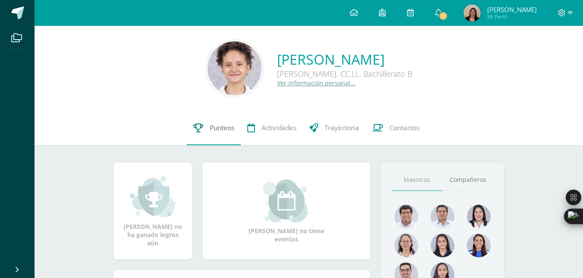
click at [212, 128] on span "Punteos" at bounding box center [222, 127] width 25 height 9
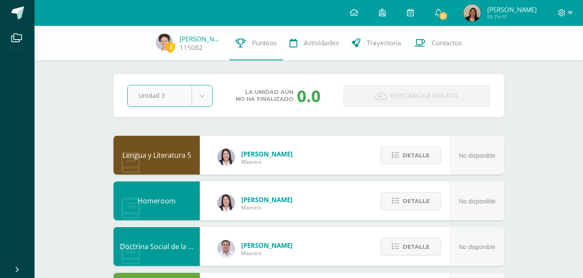
select select "Unidad 3"
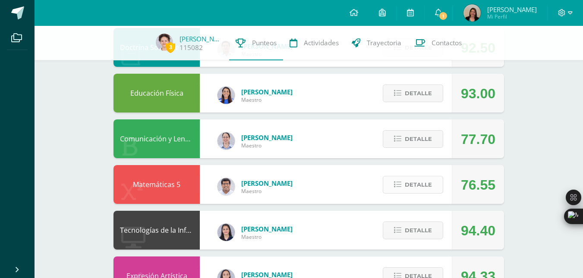
scroll to position [200, 0]
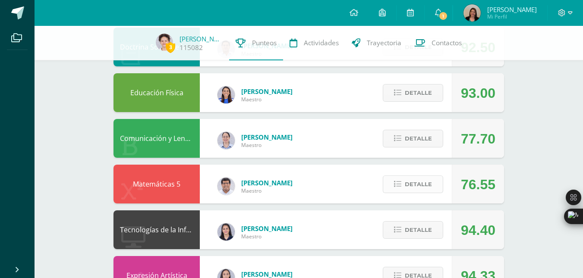
click at [412, 193] on button "Detalle" at bounding box center [413, 185] width 60 height 18
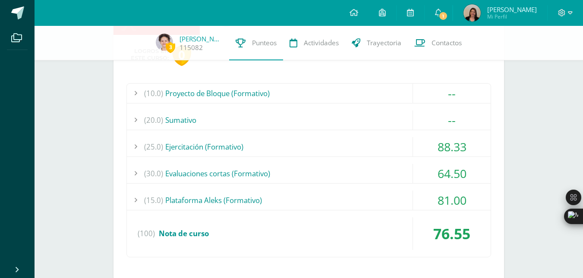
scroll to position [369, 0]
click at [373, 166] on div "(30.0) Evaluaciones cortas (Formativo)" at bounding box center [309, 173] width 364 height 19
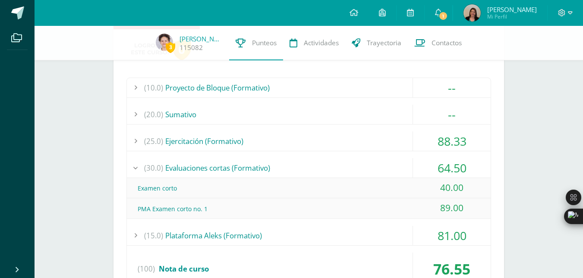
scroll to position [375, 0]
click at [360, 166] on div "(30.0) Evaluaciones cortas (Formativo)" at bounding box center [309, 167] width 364 height 19
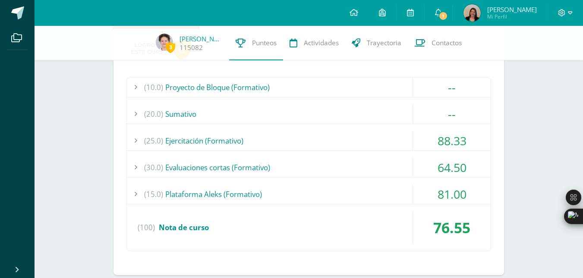
click at [322, 195] on div "(15.0) Plataforma Aleks (Formativo)" at bounding box center [309, 194] width 364 height 19
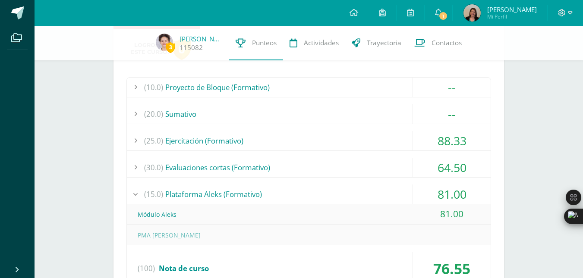
click at [322, 195] on div "(15.0) Plataforma Aleks (Formativo)" at bounding box center [309, 194] width 364 height 19
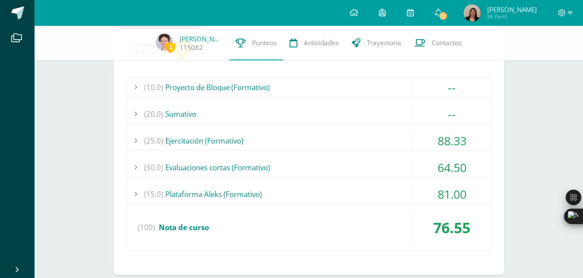
click at [322, 195] on div "(15.0) Plataforma Aleks (Formativo)" at bounding box center [309, 194] width 364 height 19
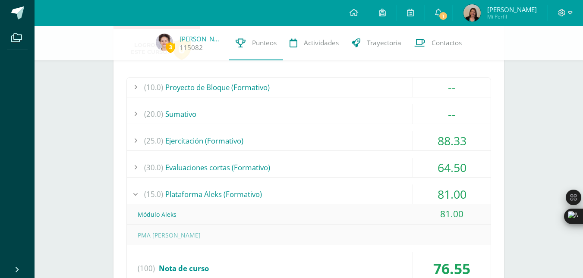
click at [322, 195] on div "(15.0) Plataforma Aleks (Formativo)" at bounding box center [309, 194] width 364 height 19
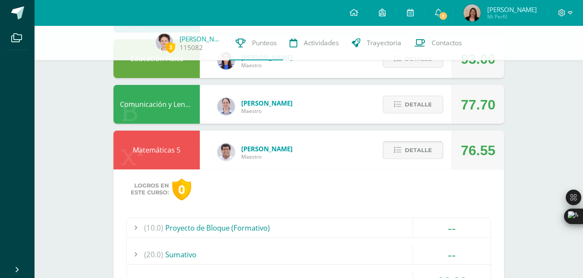
click at [426, 150] on span "Detalle" at bounding box center [418, 150] width 27 height 16
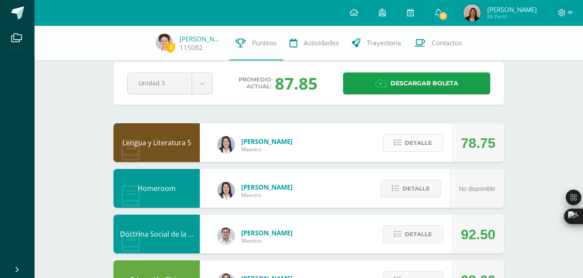
scroll to position [12, 0]
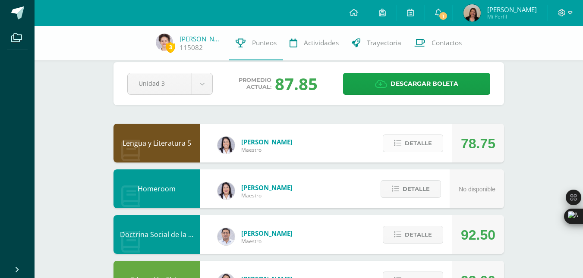
click at [423, 145] on span "Detalle" at bounding box center [418, 144] width 27 height 16
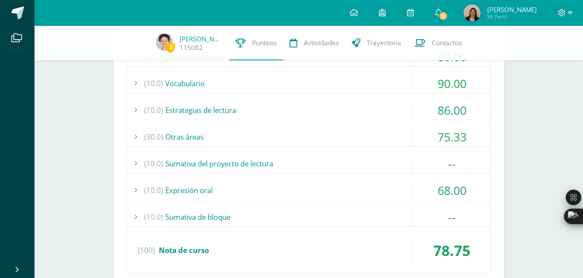
scroll to position [177, 0]
click at [337, 157] on div "(10.0) Sumativa del proyecto de lectura" at bounding box center [309, 163] width 364 height 19
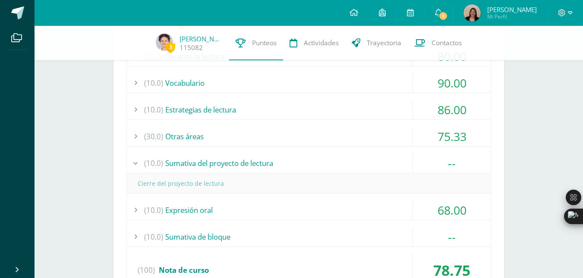
click at [337, 157] on div "(10.0) Sumativa del proyecto de lectura" at bounding box center [309, 163] width 364 height 19
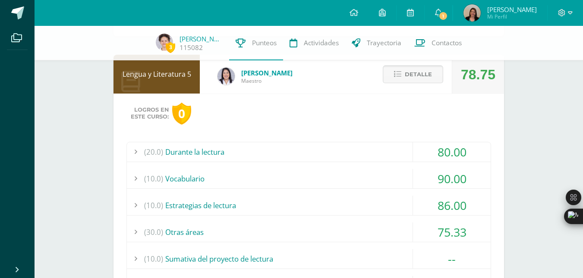
scroll to position [78, 0]
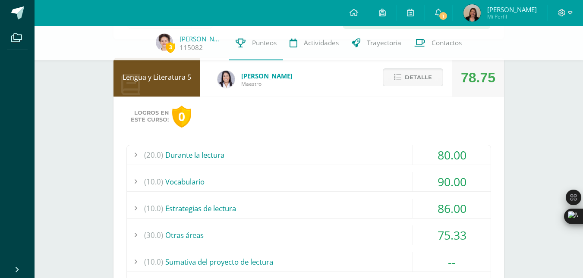
click at [395, 79] on icon at bounding box center [397, 77] width 7 height 7
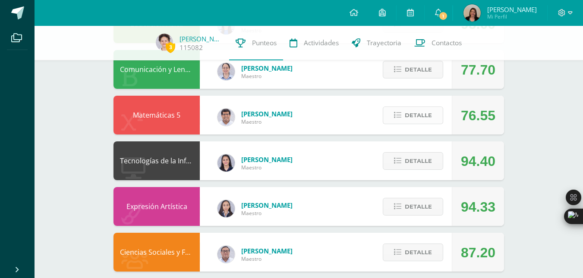
scroll to position [271, 0]
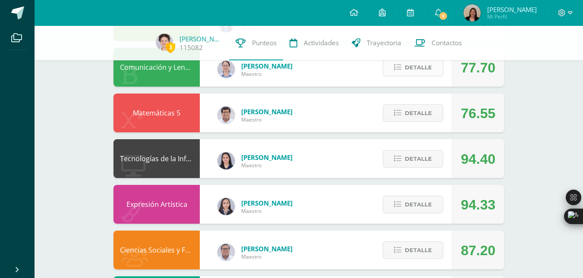
click at [433, 74] on button "Detalle" at bounding box center [413, 68] width 60 height 18
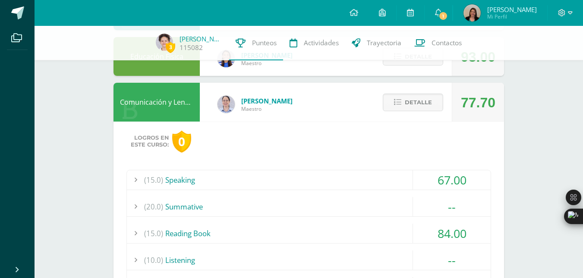
scroll to position [174, 0]
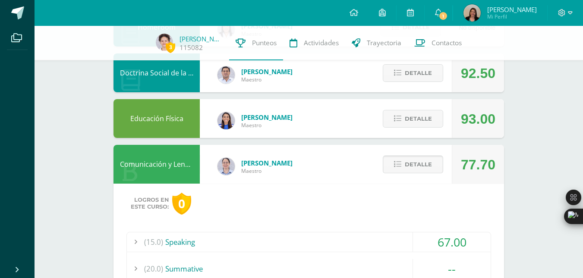
click at [418, 162] on span "Detalle" at bounding box center [418, 165] width 27 height 16
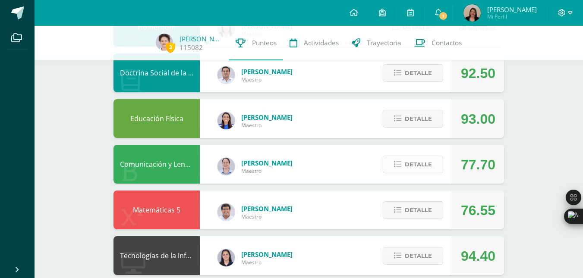
click at [425, 165] on span "Detalle" at bounding box center [418, 165] width 27 height 16
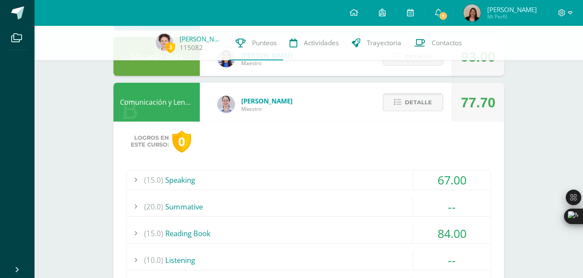
scroll to position [238, 0]
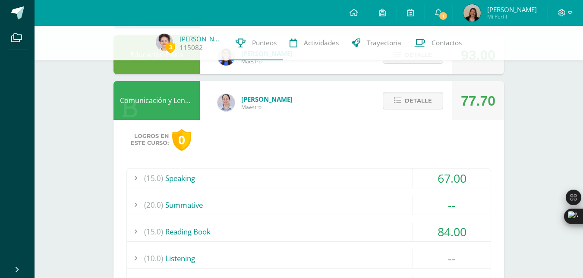
click at [431, 104] on span "Detalle" at bounding box center [418, 101] width 27 height 16
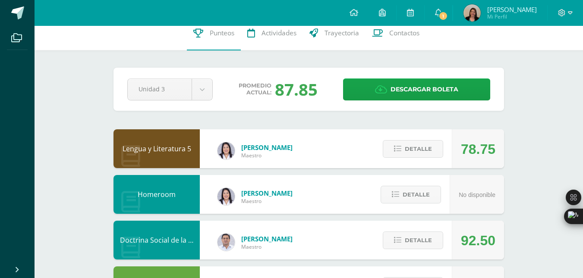
scroll to position [0, 0]
